Goal: Check status: Check status

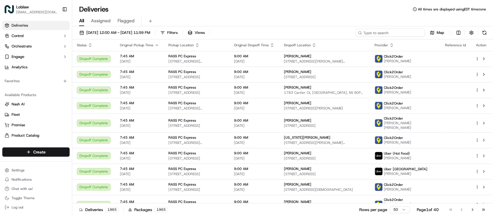
click at [398, 30] on input at bounding box center [390, 33] width 69 height 8
paste input "531900013775949"
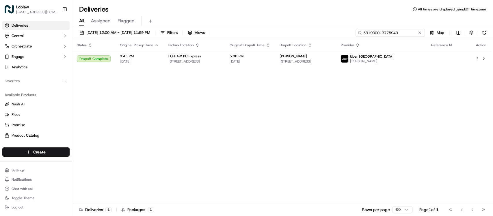
type input "531900013775949"
click at [332, 60] on span "[STREET_ADDRESS]" at bounding box center [306, 61] width 52 height 5
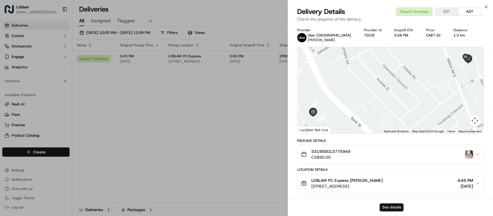
click at [397, 207] on button "See details" at bounding box center [392, 207] width 24 height 8
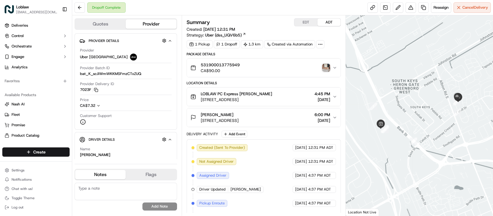
click at [327, 68] on img "button" at bounding box center [326, 68] width 8 height 8
